Goal: Task Accomplishment & Management: Use online tool/utility

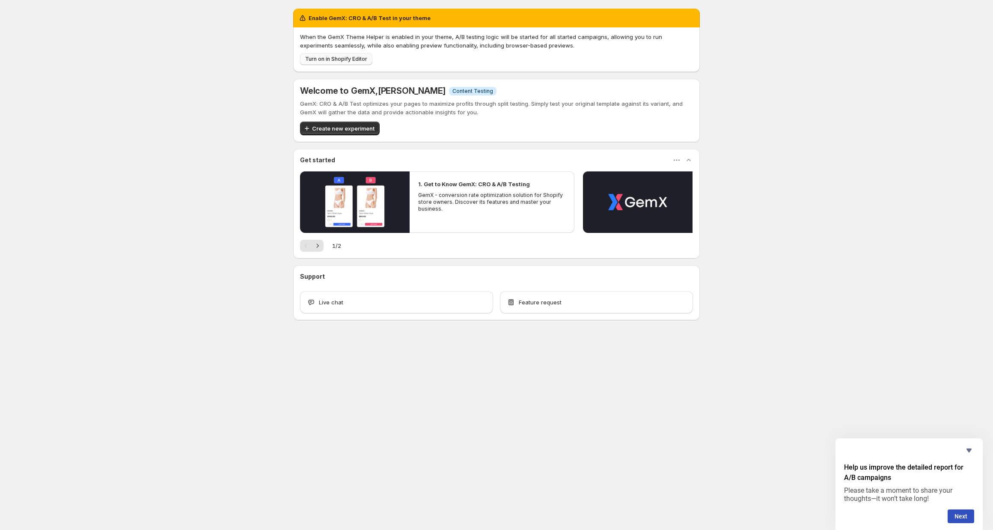
click at [357, 59] on span "Turn on in Shopify Editor" at bounding box center [336, 59] width 62 height 7
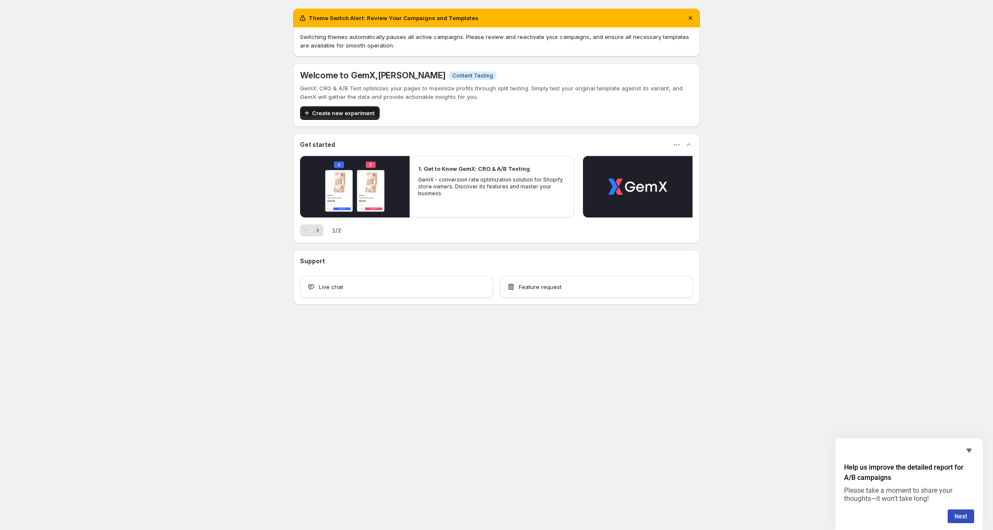
click at [328, 107] on button "Create new experiment" at bounding box center [340, 113] width 80 height 14
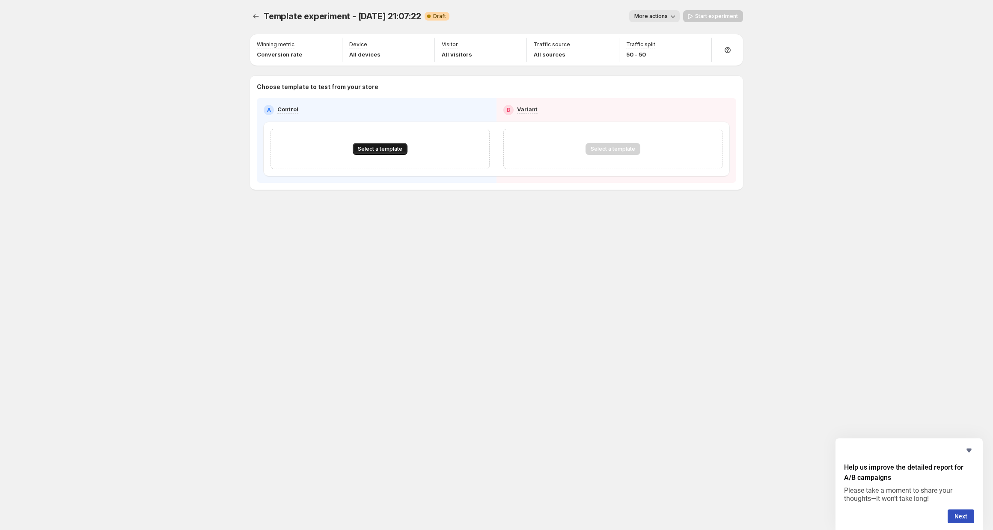
click at [392, 144] on button "Select a template" at bounding box center [380, 149] width 55 height 12
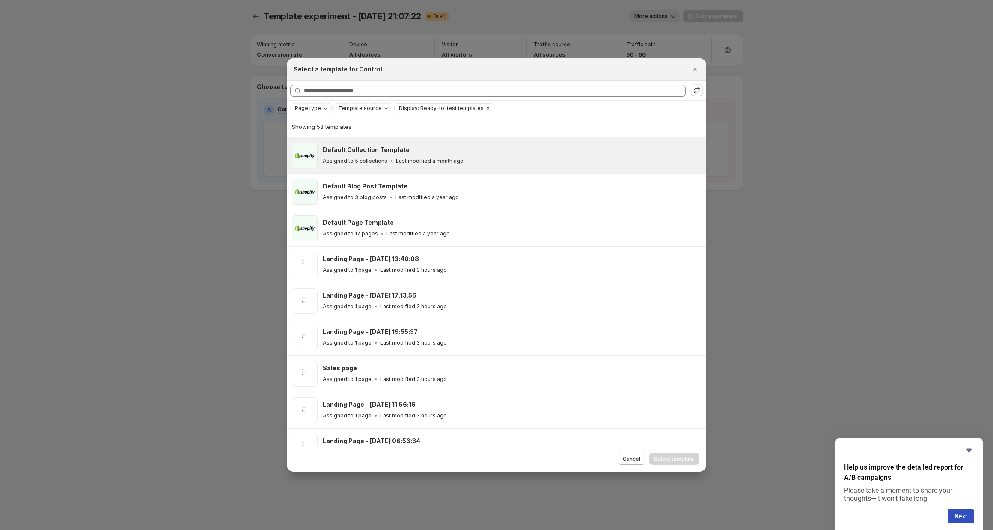
click at [405, 144] on div "Default Collection Template Assigned to 5 collections Last modified a month ago" at bounding box center [512, 156] width 378 height 26
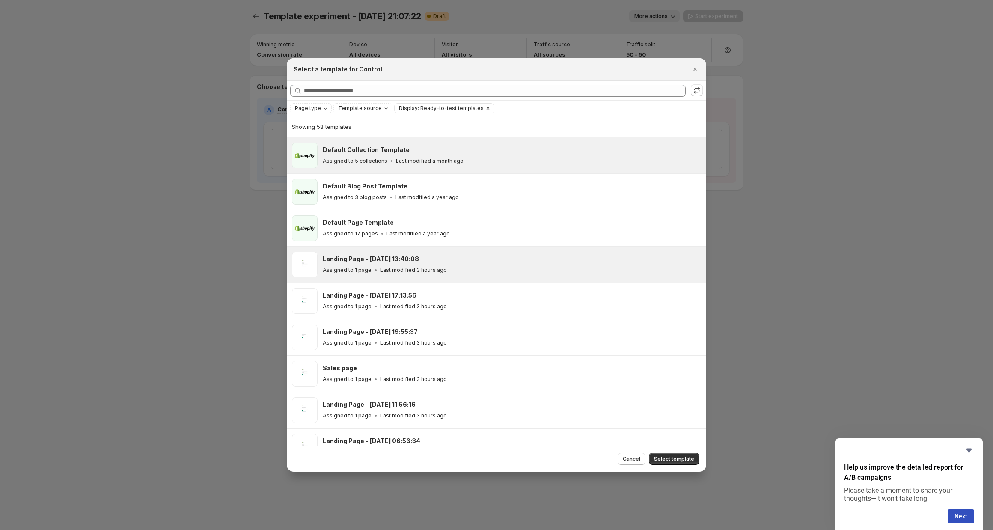
click at [402, 271] on p "Last modified 3 hours ago" at bounding box center [413, 270] width 67 height 7
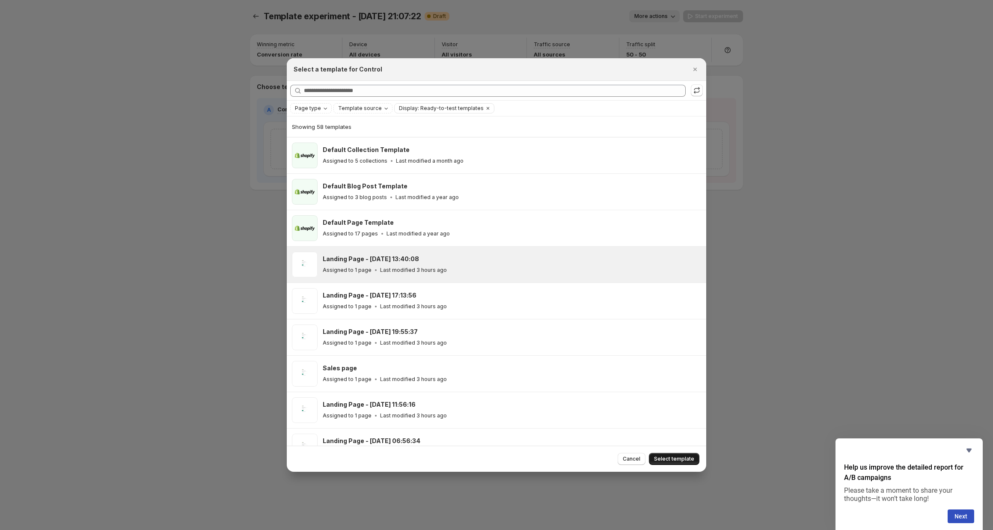
click at [678, 461] on span "Select template" at bounding box center [674, 459] width 40 height 7
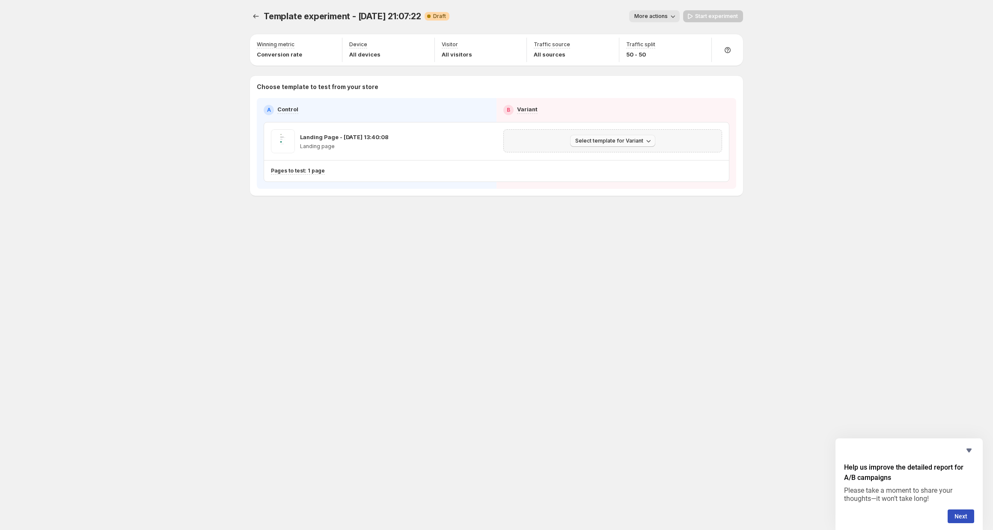
click at [595, 144] on button "Select template for Variant" at bounding box center [612, 141] width 85 height 12
click at [602, 161] on span "Select an existing template" at bounding box center [607, 158] width 72 height 7
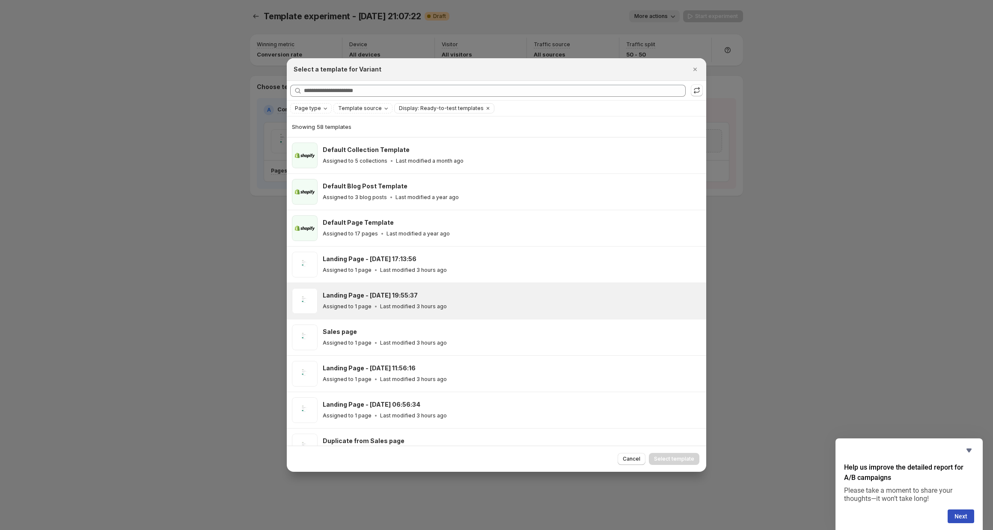
click at [465, 294] on div "Landing Page - [DATE] 19:55:37" at bounding box center [511, 295] width 376 height 9
click at [672, 465] on div "Cancel Select template" at bounding box center [497, 459] width 420 height 26
click at [672, 461] on span "Select template" at bounding box center [674, 459] width 40 height 7
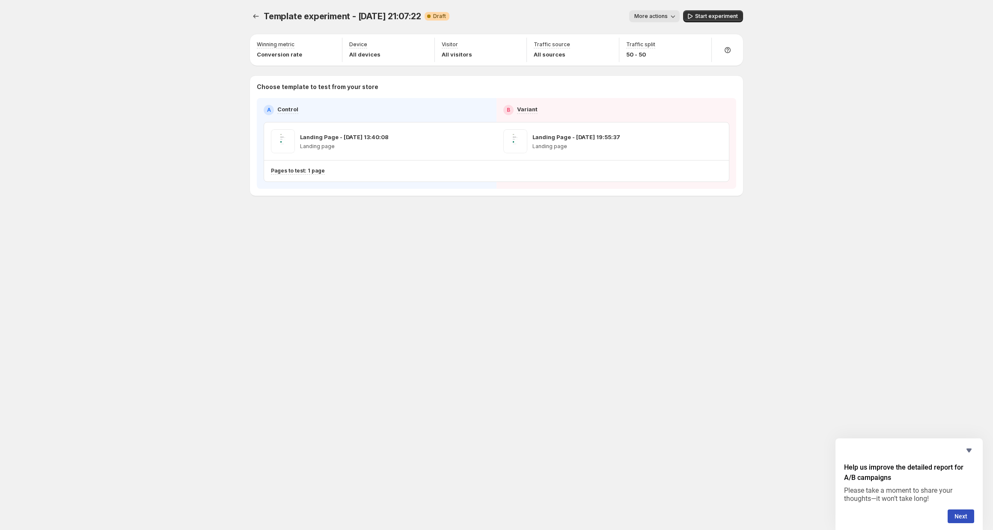
click at [654, 16] on span "More actions" at bounding box center [650, 16] width 33 height 7
click at [651, 75] on span "Delete" at bounding box center [657, 77] width 17 height 7
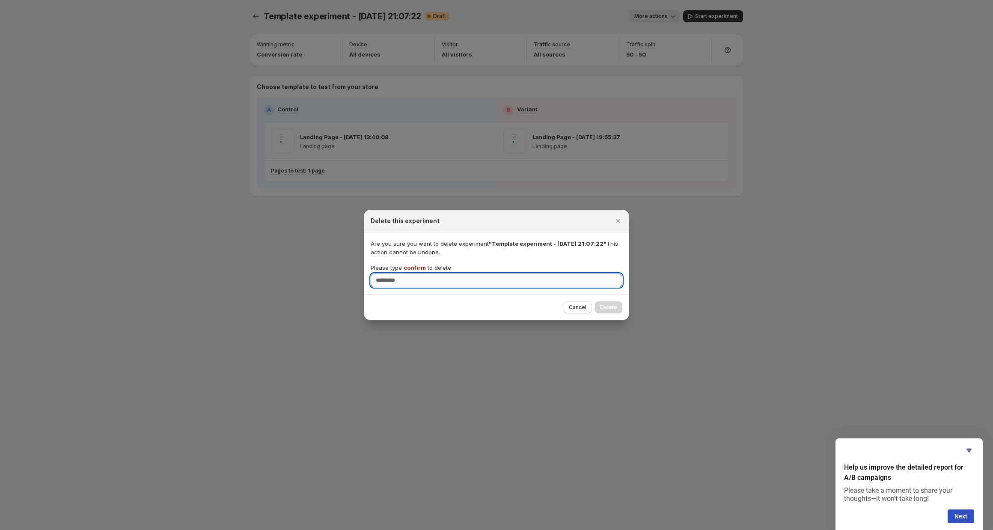
click at [563, 284] on input "Please type confirm to delete" at bounding box center [497, 281] width 252 height 14
type input "*******"
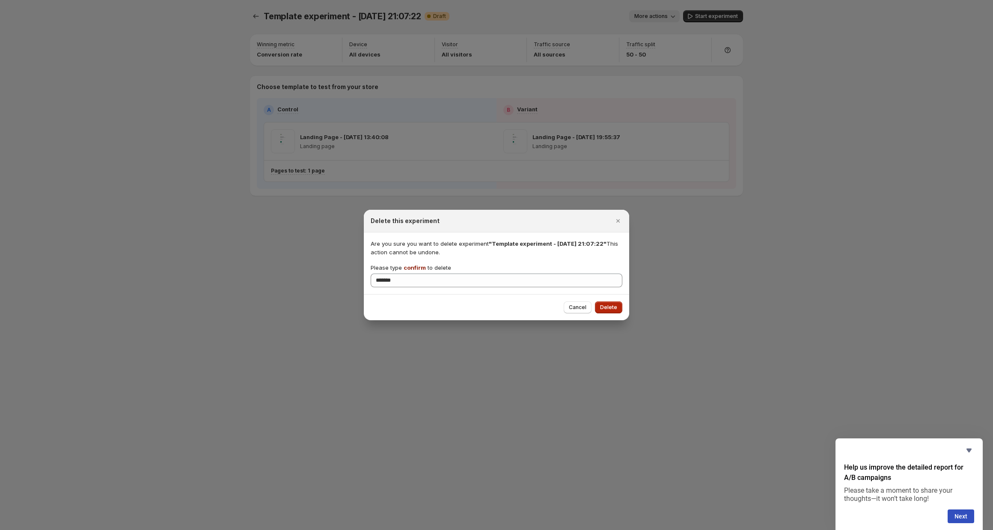
click at [618, 307] on button "Delete" at bounding box center [608, 307] width 27 height 12
